Goal: Task Accomplishment & Management: Manage account settings

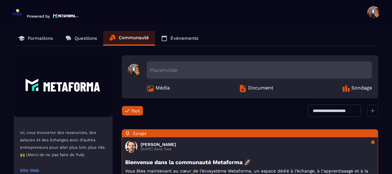
click at [34, 37] on p "Formations" at bounding box center [40, 38] width 25 height 6
click at [37, 35] on link "Formations" at bounding box center [35, 38] width 47 height 15
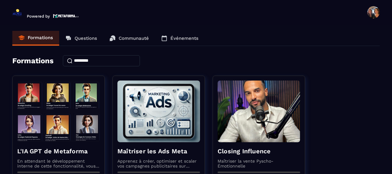
click at [370, 12] on span at bounding box center [373, 12] width 12 height 12
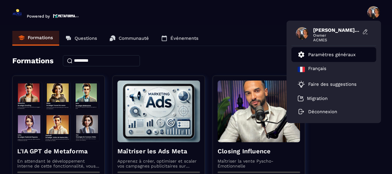
click at [333, 54] on p "Paramètres généraux" at bounding box center [331, 55] width 47 height 6
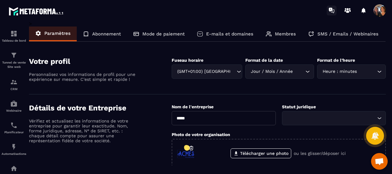
click at [330, 10] on icon at bounding box center [330, 10] width 3 height 4
click at [12, 38] on div "Tableau de bord" at bounding box center [14, 36] width 25 height 12
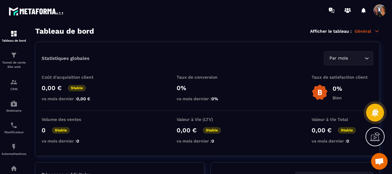
click at [363, 31] on p "Général" at bounding box center [366, 31] width 25 height 6
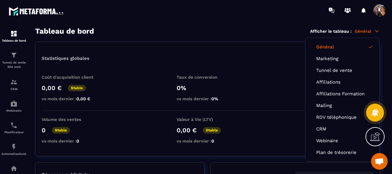
click at [266, 29] on div "Tableau de bord Afficher le tableau : Général Général Marketing Tunnel de vente…" at bounding box center [207, 31] width 344 height 9
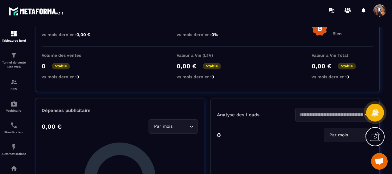
scroll to position [123, 0]
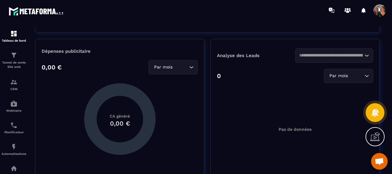
click at [375, 112] on icon at bounding box center [375, 112] width 8 height 8
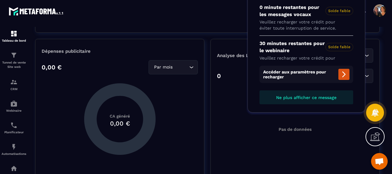
click at [375, 136] on icon at bounding box center [376, 135] width 6 height 7
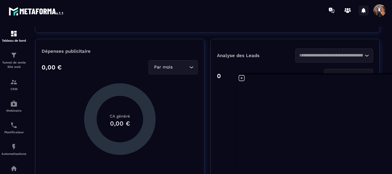
click at [363, 9] on icon at bounding box center [363, 10] width 4 height 5
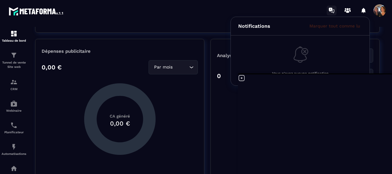
click at [330, 9] on icon at bounding box center [330, 9] width 0 height 1
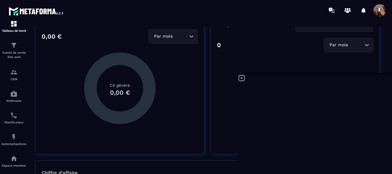
scroll to position [0, 0]
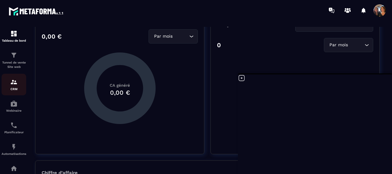
click at [16, 85] on img at bounding box center [13, 81] width 7 height 7
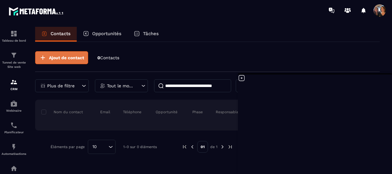
click at [60, 60] on span "Ajout de contact" at bounding box center [66, 57] width 35 height 6
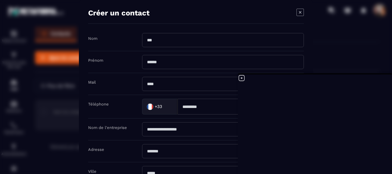
click at [296, 11] on icon "Modal window" at bounding box center [299, 12] width 7 height 7
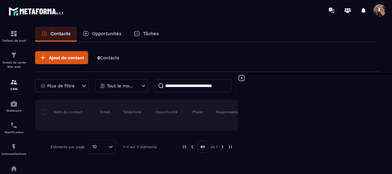
click at [243, 78] on icon at bounding box center [241, 77] width 7 height 7
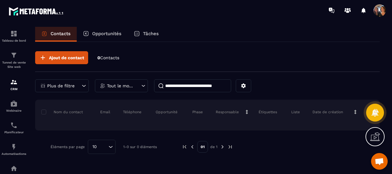
click at [111, 57] on span "Contacts" at bounding box center [109, 57] width 19 height 5
